Goal: Obtain resource: Download file/media

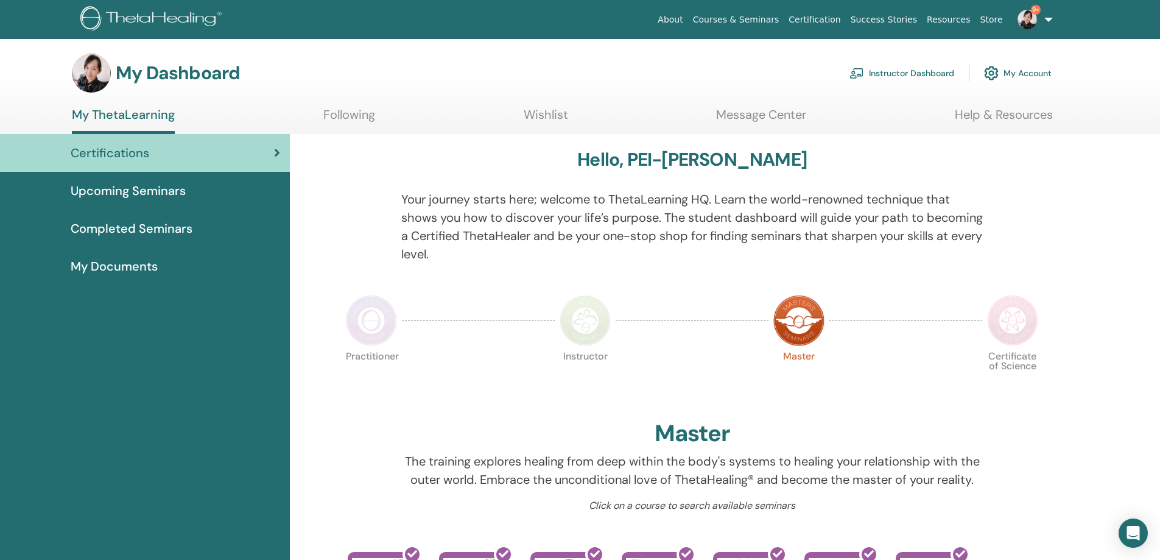
click at [880, 76] on link "Instructor Dashboard" at bounding box center [902, 73] width 105 height 27
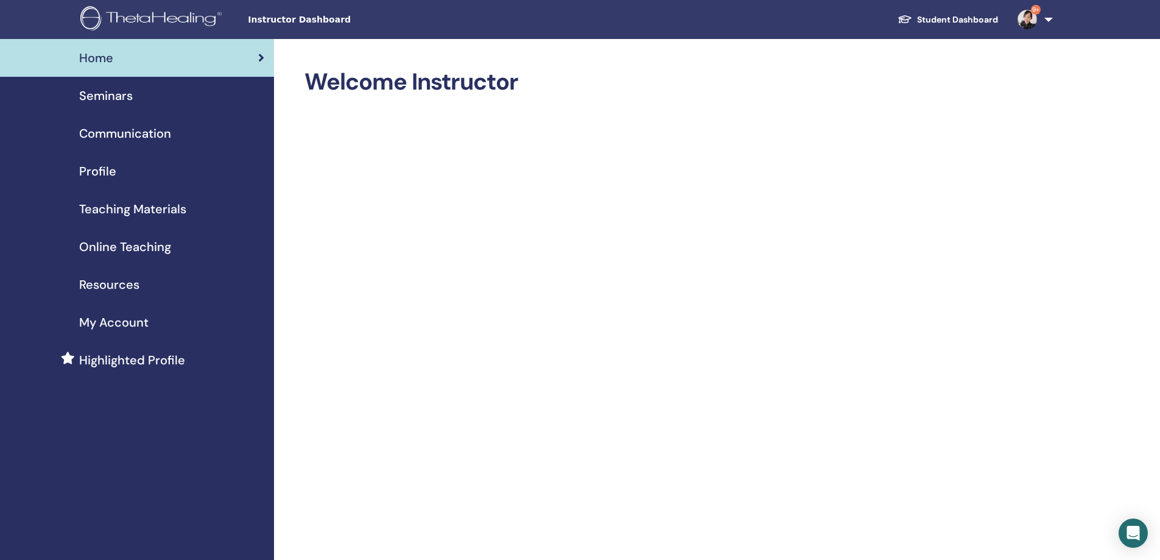
click at [105, 210] on span "Teaching Materials" at bounding box center [132, 209] width 107 height 18
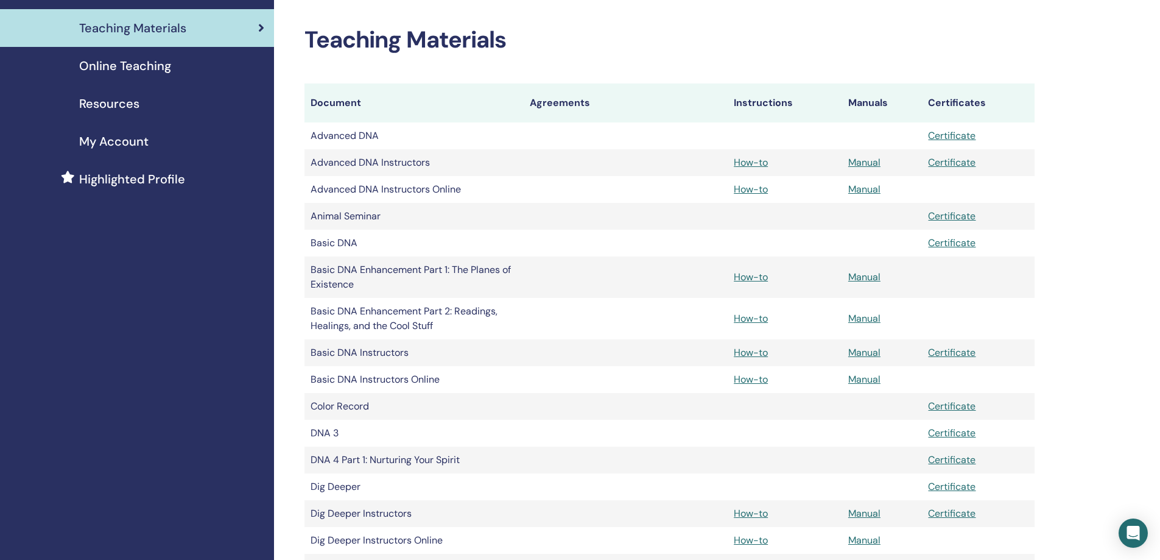
scroll to position [183, 0]
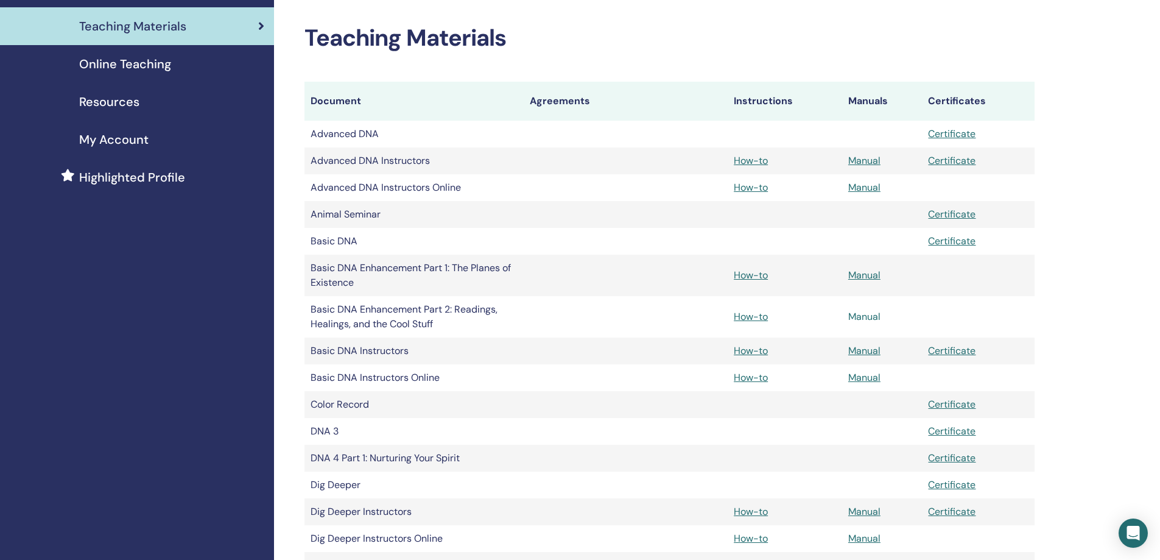
click at [863, 318] on link "Manual" at bounding box center [865, 316] width 32 height 13
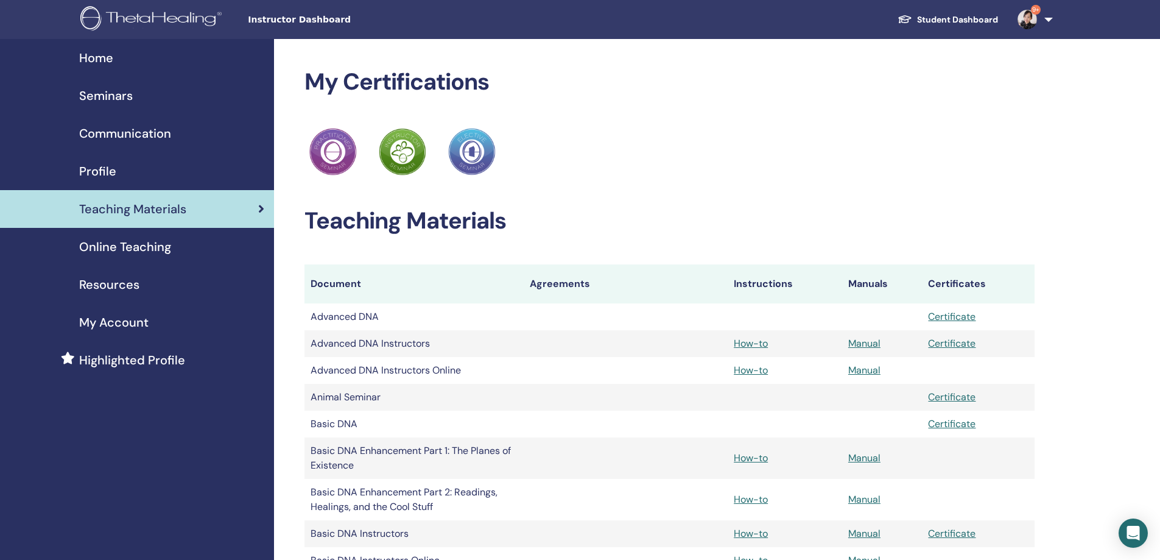
scroll to position [183, 0]
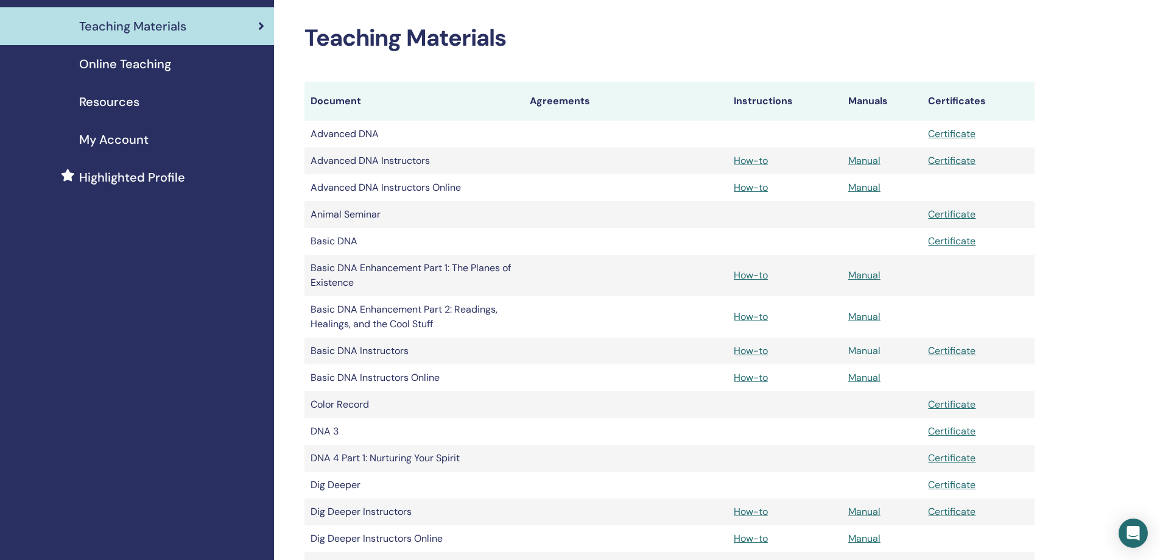
click at [867, 352] on link "Manual" at bounding box center [865, 350] width 32 height 13
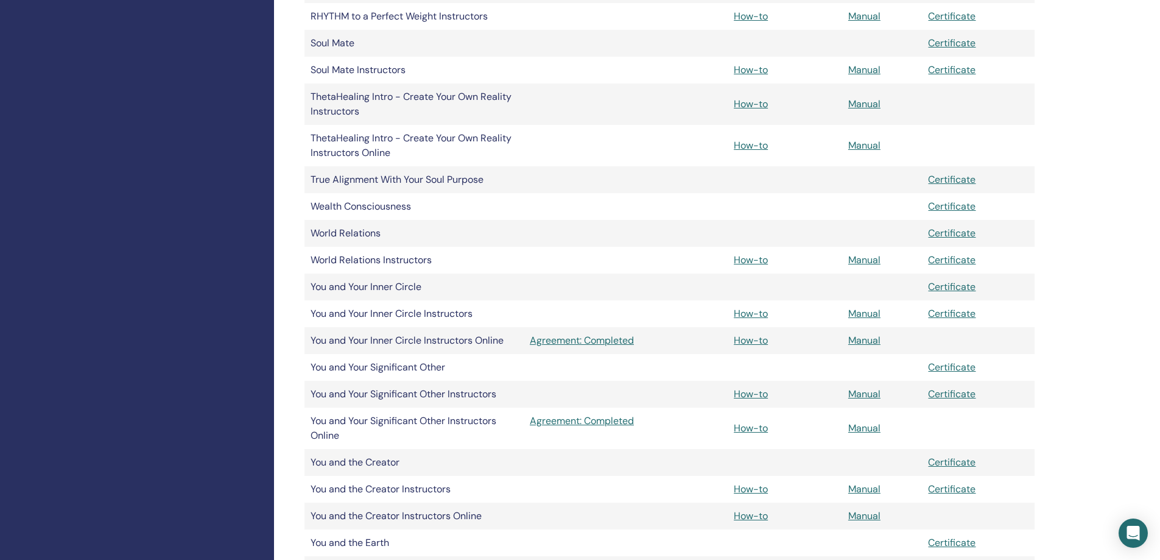
scroll to position [1097, 0]
click at [861, 484] on link "Manual" at bounding box center [865, 487] width 32 height 13
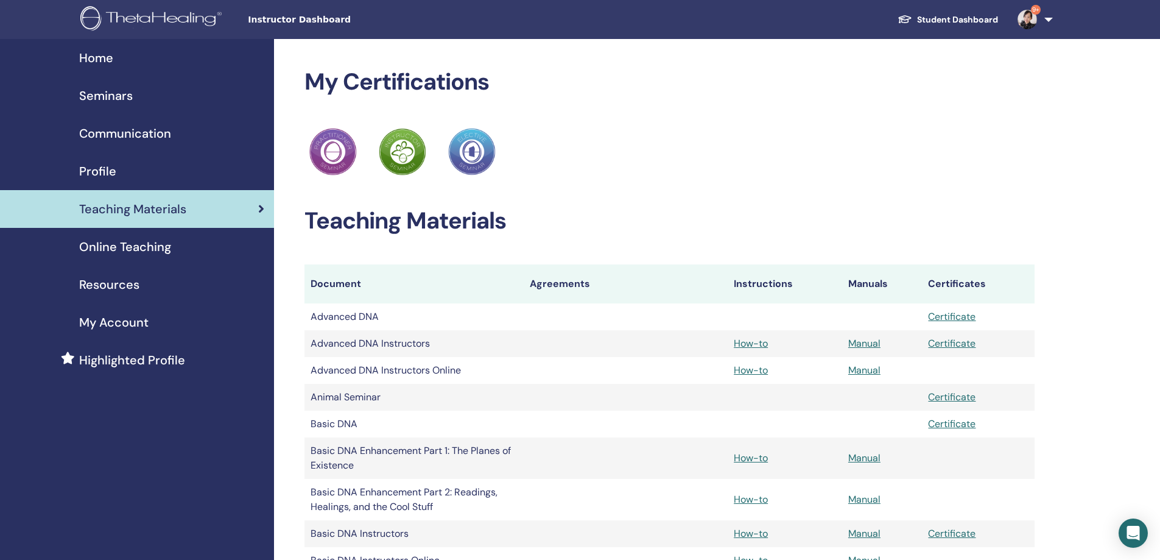
scroll to position [1097, 0]
